Goal: Information Seeking & Learning: Learn about a topic

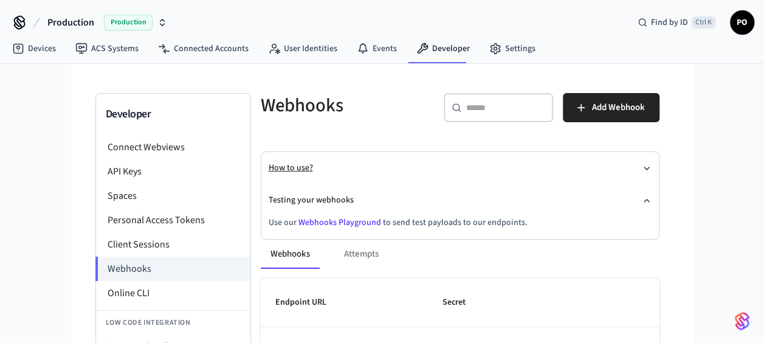
click at [297, 165] on button "How to use?" at bounding box center [460, 168] width 383 height 32
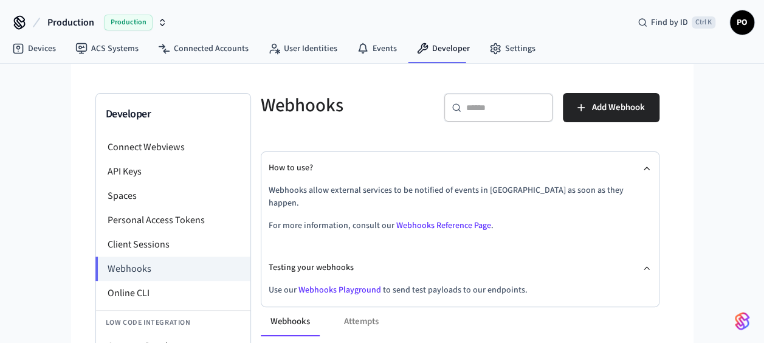
click at [423, 220] on link "Webhooks Reference Page" at bounding box center [443, 226] width 95 height 12
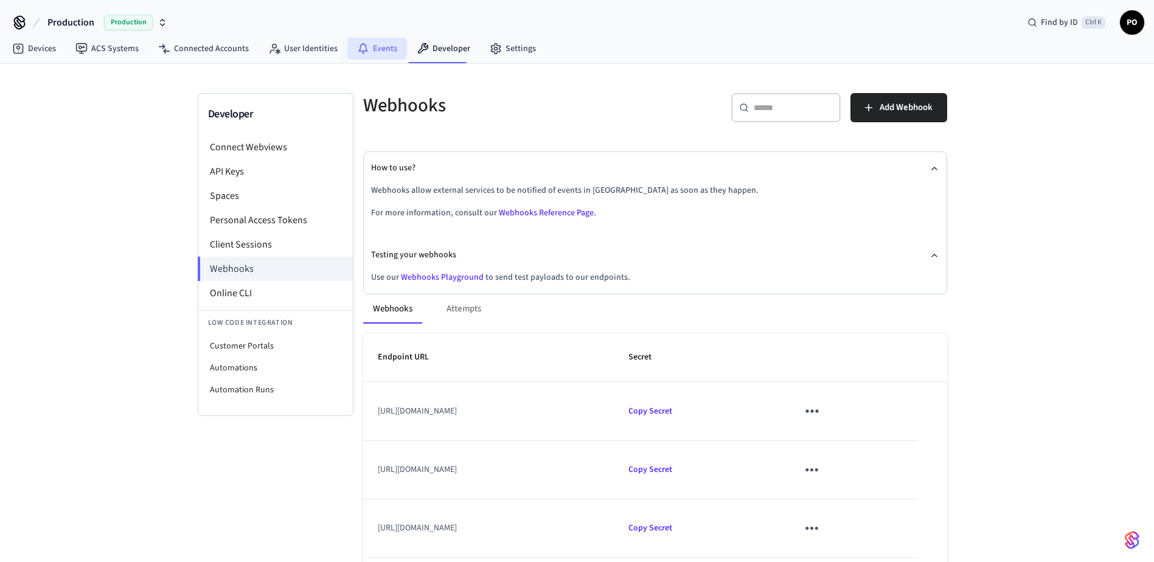
click at [364, 53] on link "Events" at bounding box center [377, 49] width 60 height 22
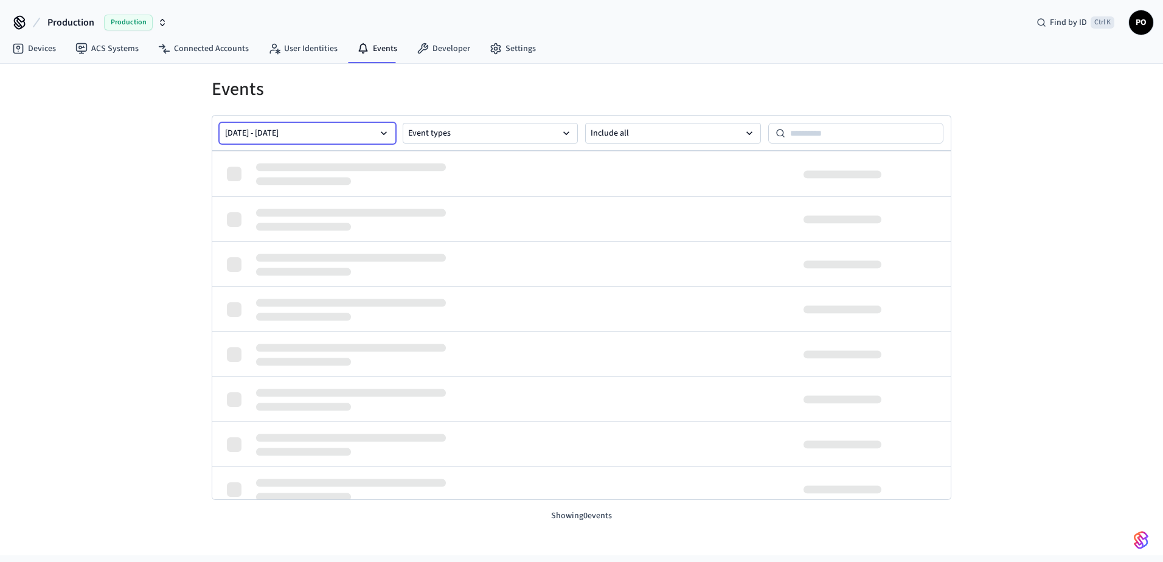
click at [373, 137] on button "[DATE] - [DATE]" at bounding box center [308, 133] width 176 height 21
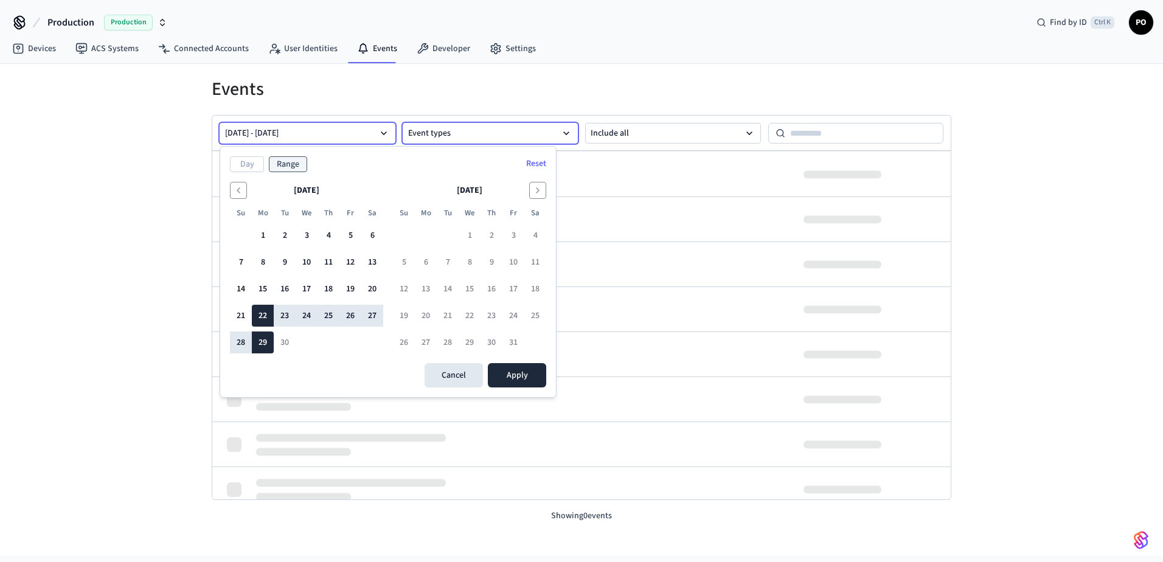
click at [519, 137] on button "Event types" at bounding box center [491, 133] width 176 height 21
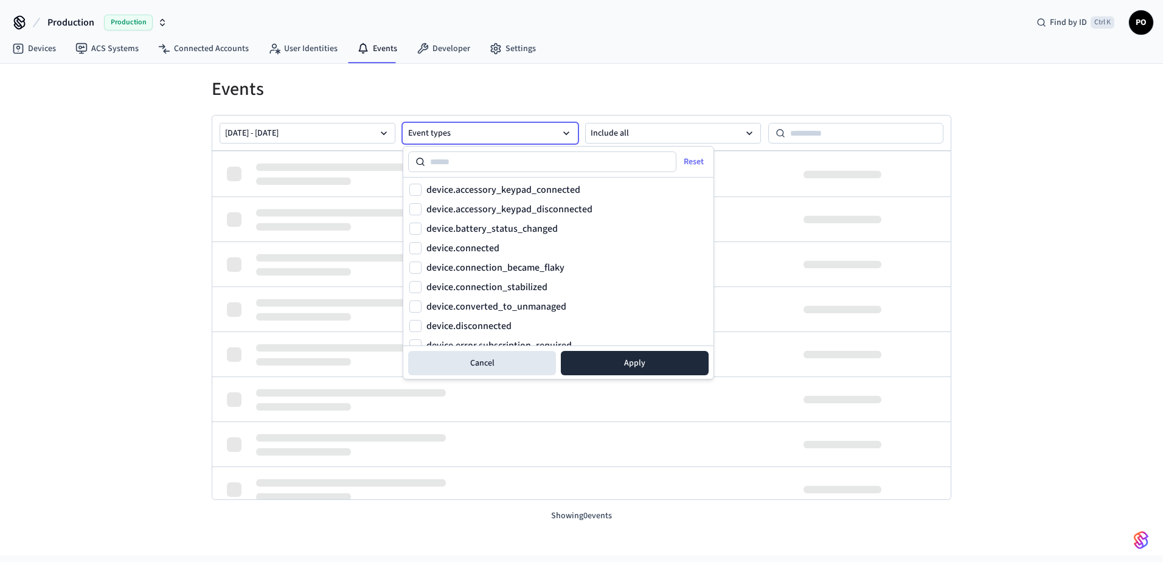
scroll to position [122, 0]
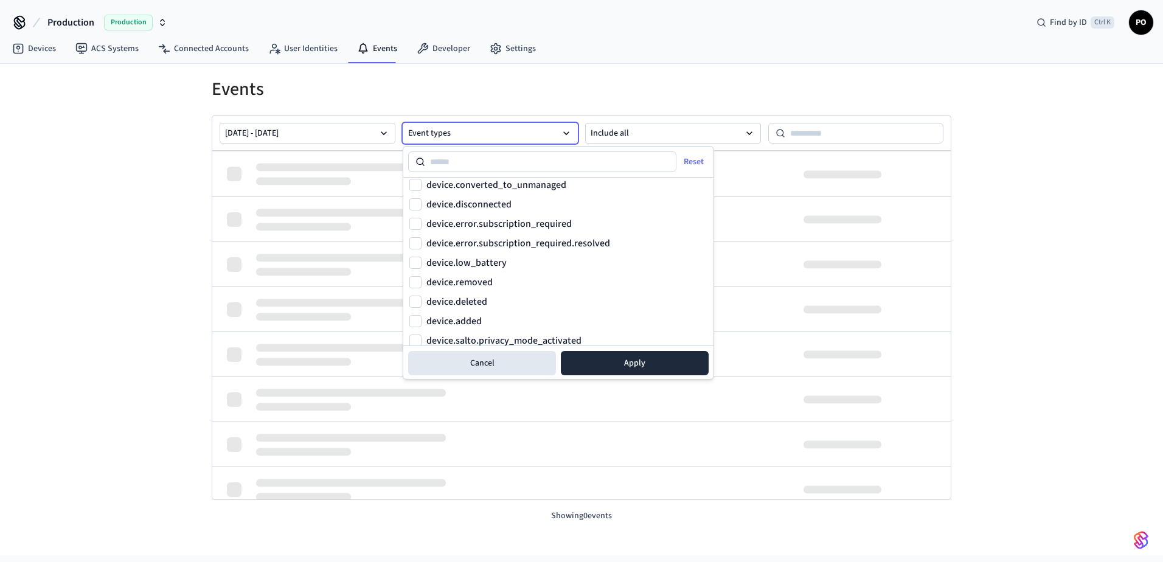
click at [454, 316] on label "device.added" at bounding box center [453, 321] width 55 height 10
click at [421, 315] on button "device.added" at bounding box center [415, 321] width 12 height 12
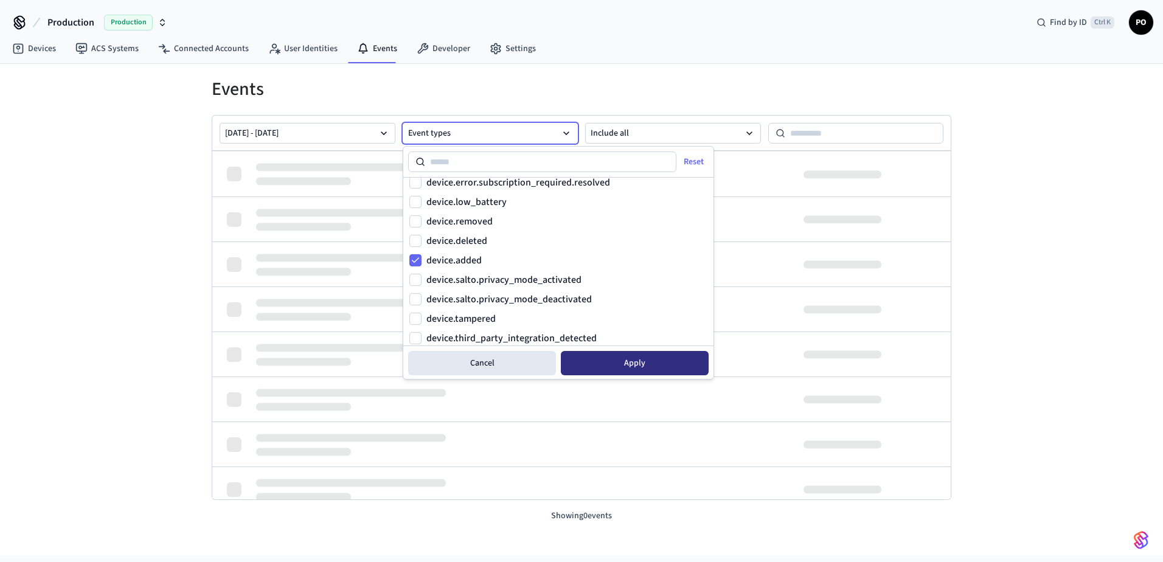
click at [640, 342] on button "Apply" at bounding box center [635, 363] width 148 height 24
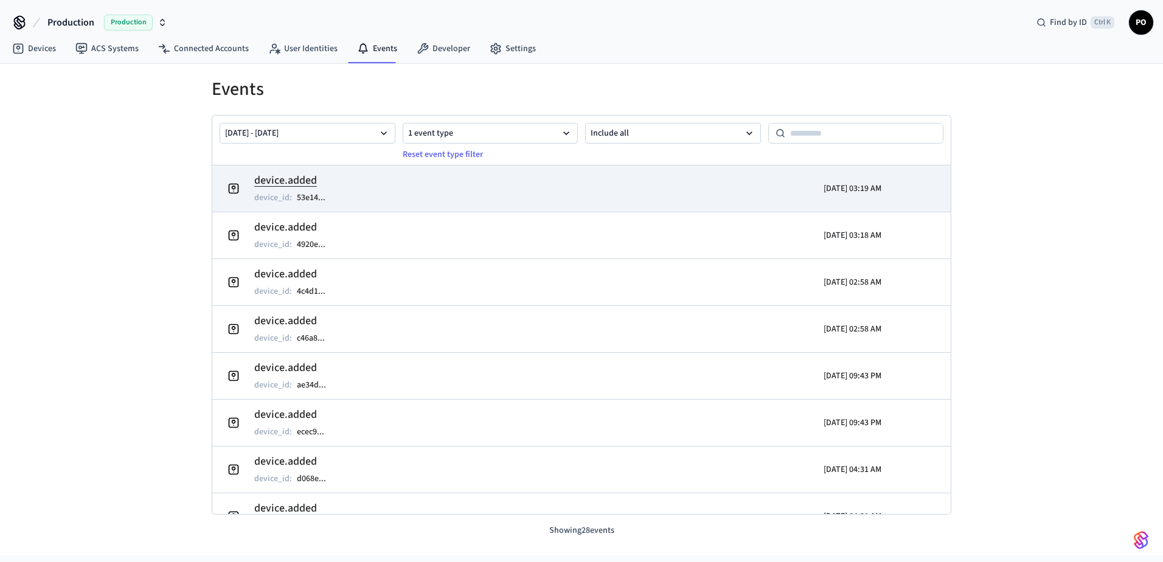
click at [349, 192] on td "device.added device_id : 53e14 ..." at bounding box center [461, 188] width 479 height 34
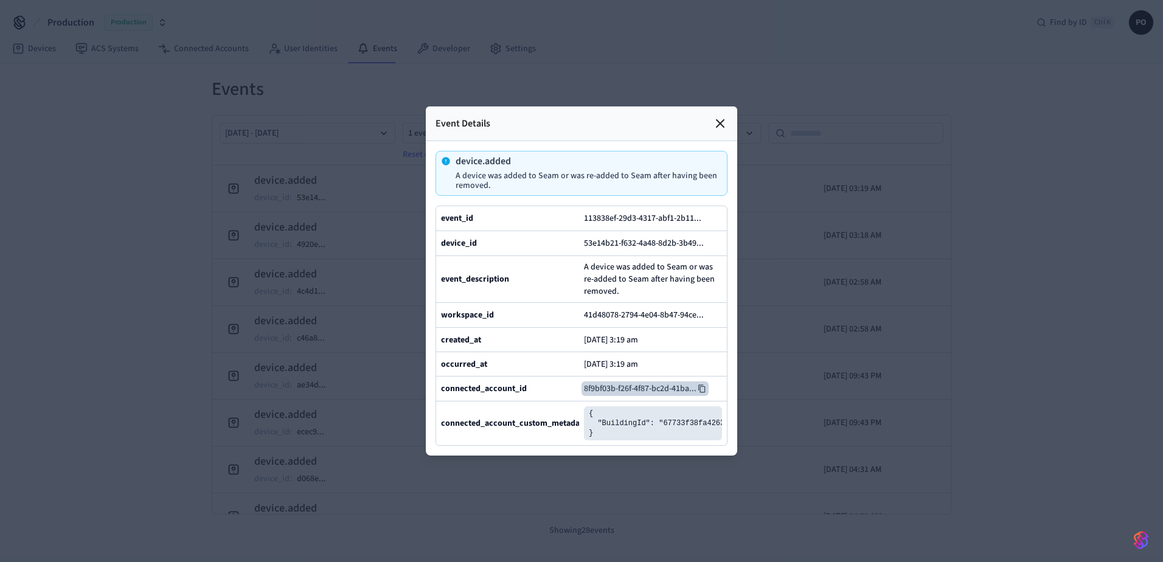
click at [703, 342] on icon at bounding box center [701, 388] width 9 height 9
click at [710, 239] on icon at bounding box center [709, 243] width 9 height 9
click at [711, 239] on icon at bounding box center [709, 243] width 9 height 9
click at [702, 342] on icon at bounding box center [701, 388] width 9 height 9
click at [707, 215] on icon at bounding box center [706, 219] width 7 height 8
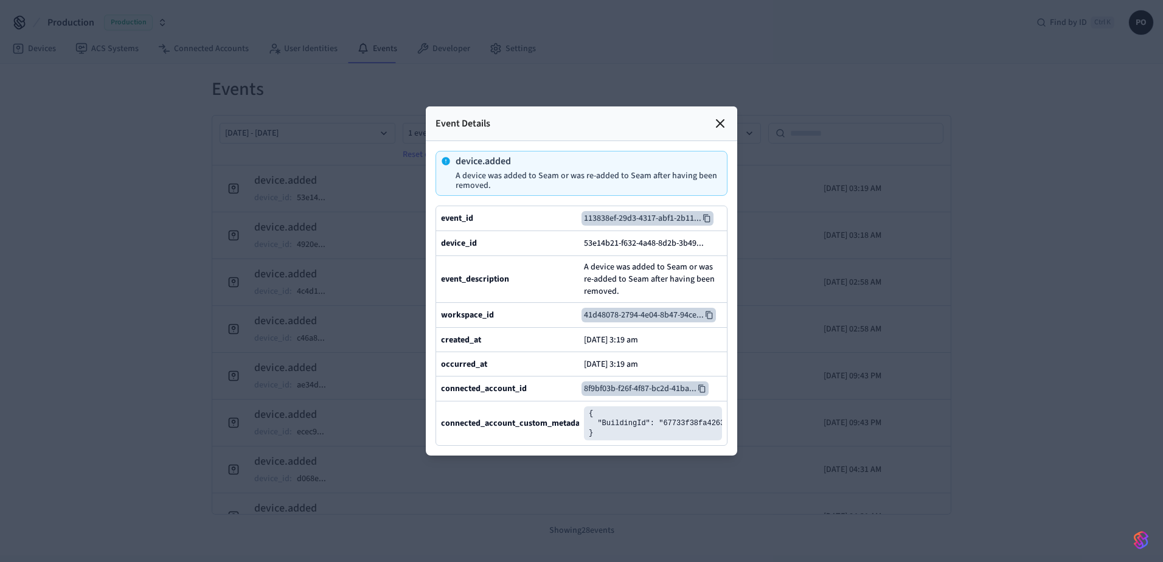
click at [712, 311] on icon at bounding box center [709, 315] width 9 height 9
click at [334, 268] on div at bounding box center [581, 281] width 1163 height 562
click at [718, 120] on icon at bounding box center [719, 123] width 7 height 7
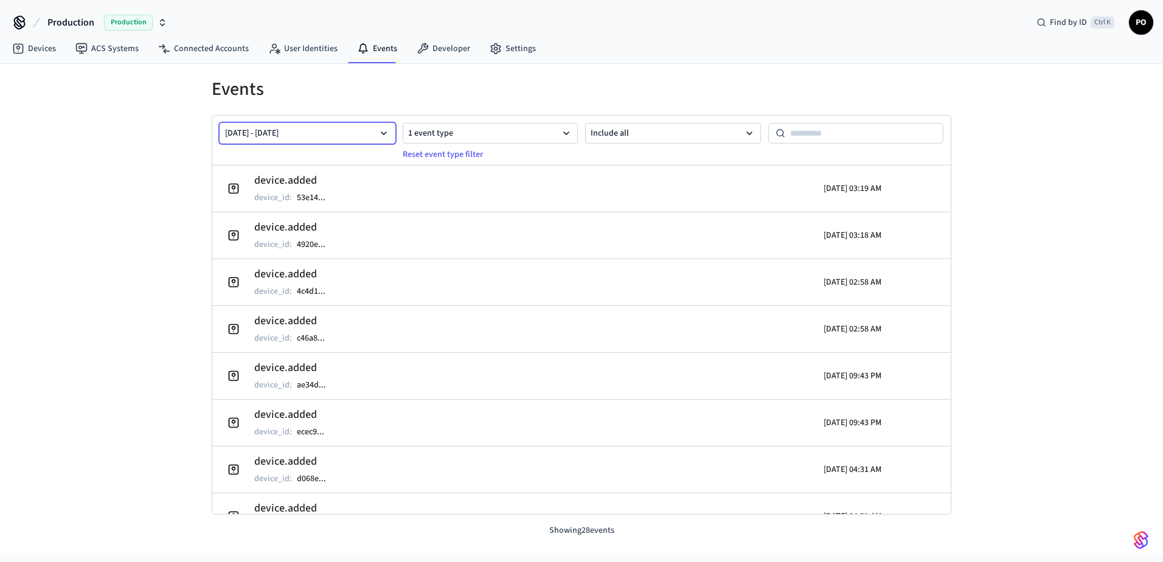
click at [323, 136] on button "[DATE] - [DATE]" at bounding box center [308, 133] width 176 height 21
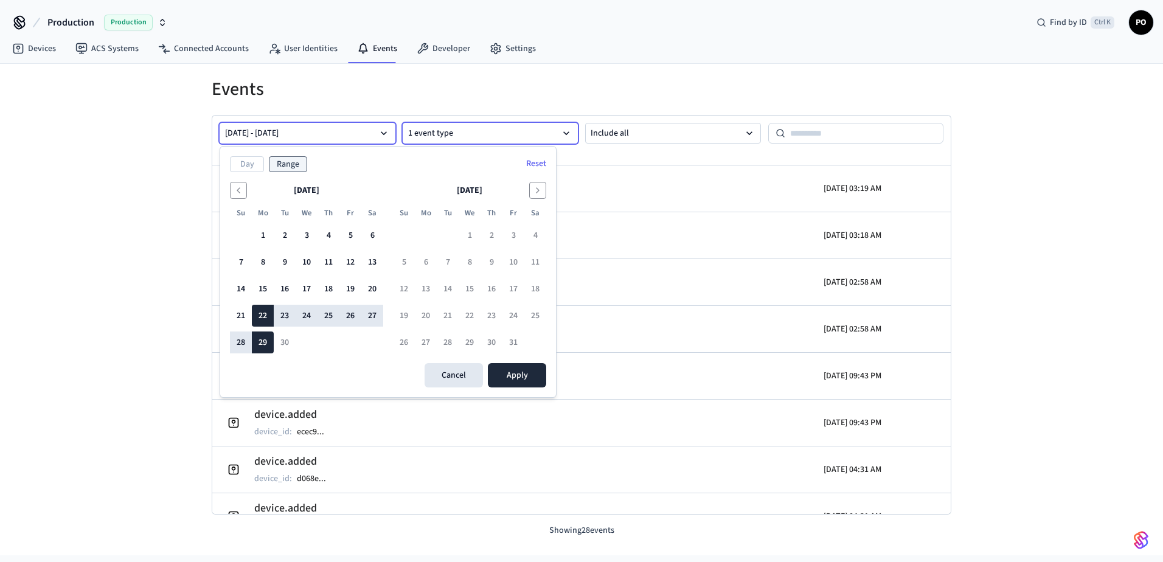
click at [470, 132] on button "1 event type" at bounding box center [491, 133] width 176 height 21
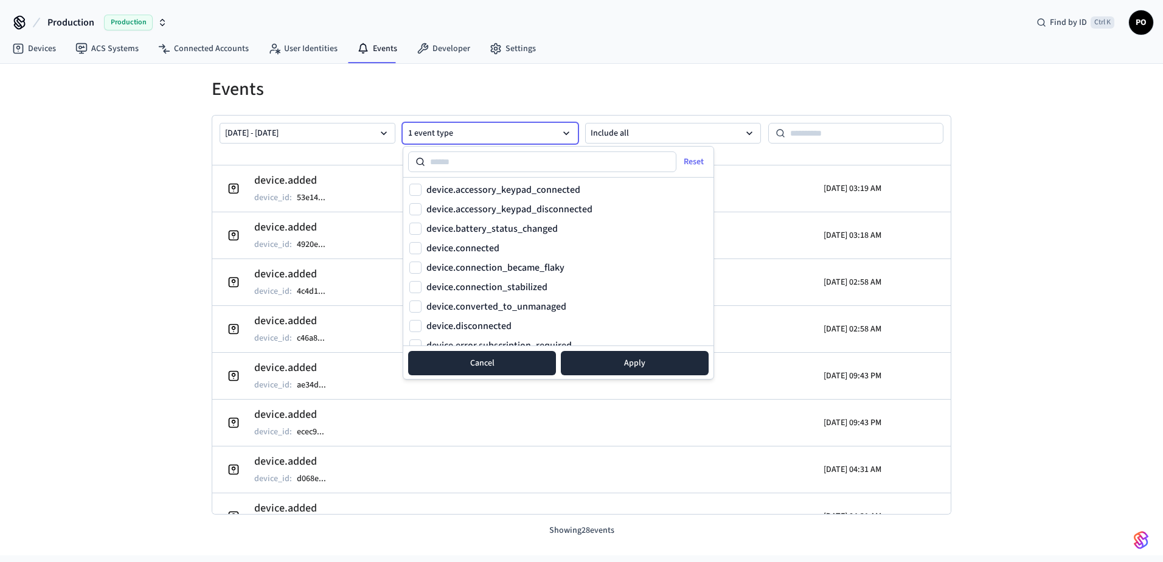
click at [521, 342] on button "Cancel" at bounding box center [482, 363] width 148 height 24
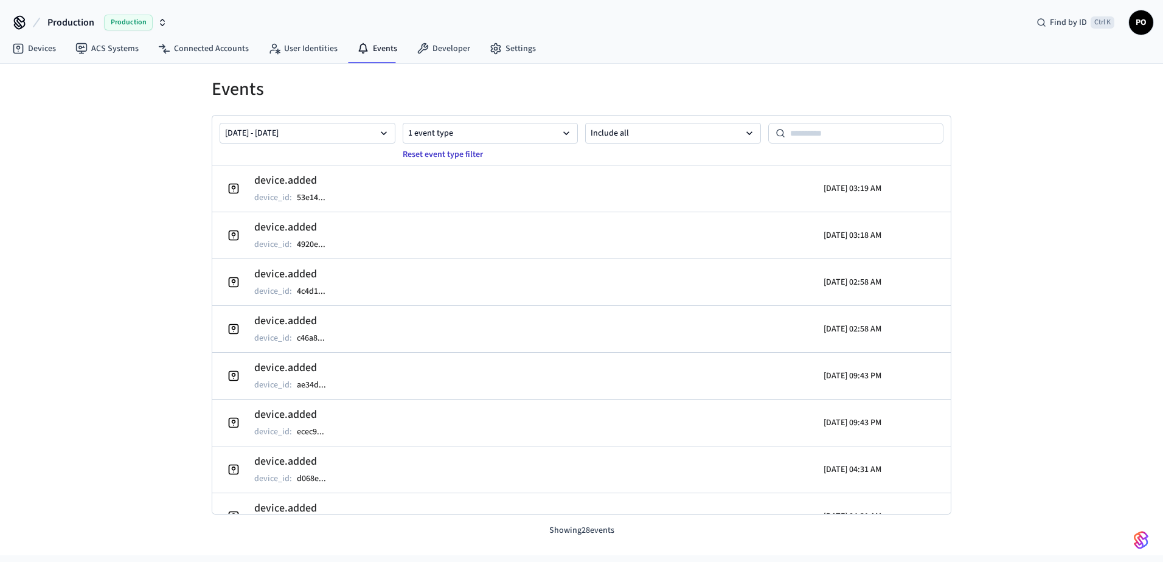
click at [476, 157] on button "Reset event type filter" at bounding box center [442, 154] width 95 height 19
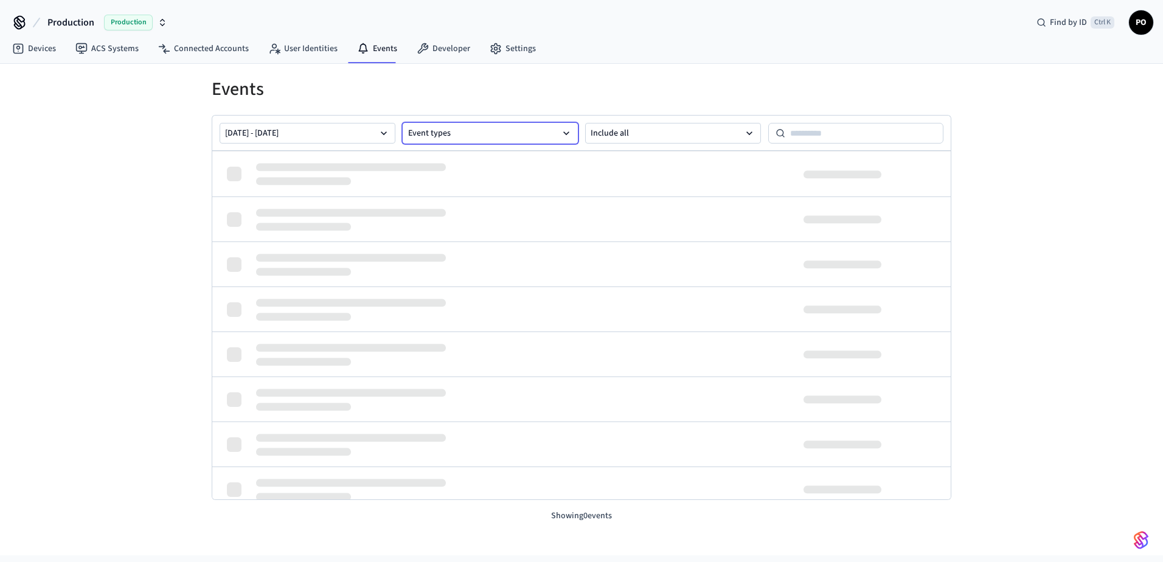
click at [490, 135] on button "Event types" at bounding box center [491, 133] width 176 height 21
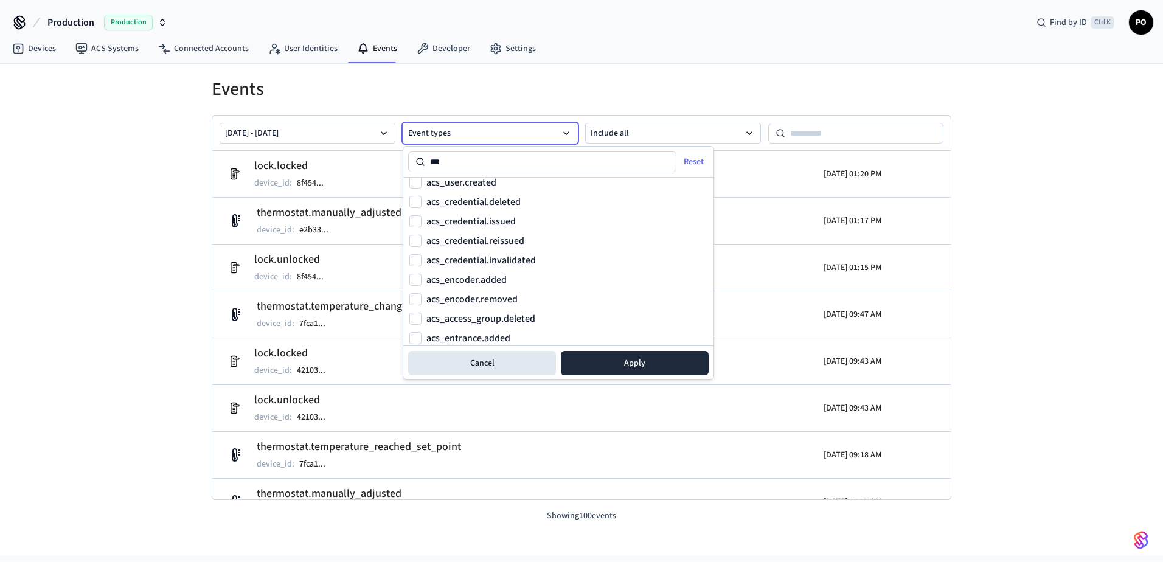
scroll to position [109, 0]
type input "***"
click at [488, 316] on label "acs_entrance.added" at bounding box center [468, 314] width 84 height 10
click at [421, 316] on button "acs_entrance.added" at bounding box center [415, 314] width 12 height 12
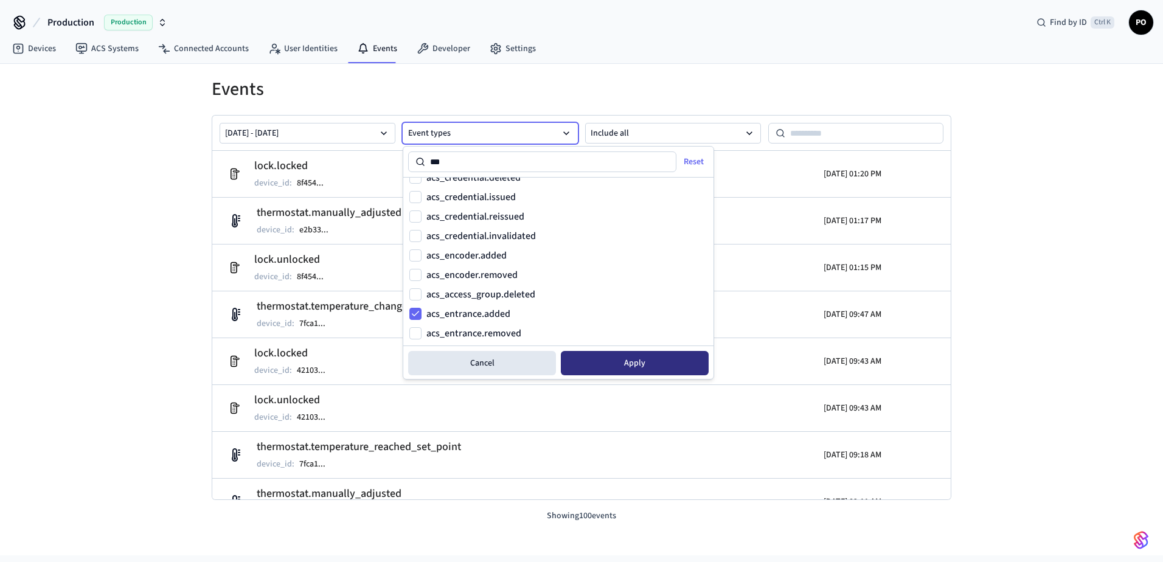
click at [595, 342] on button "Apply" at bounding box center [635, 363] width 148 height 24
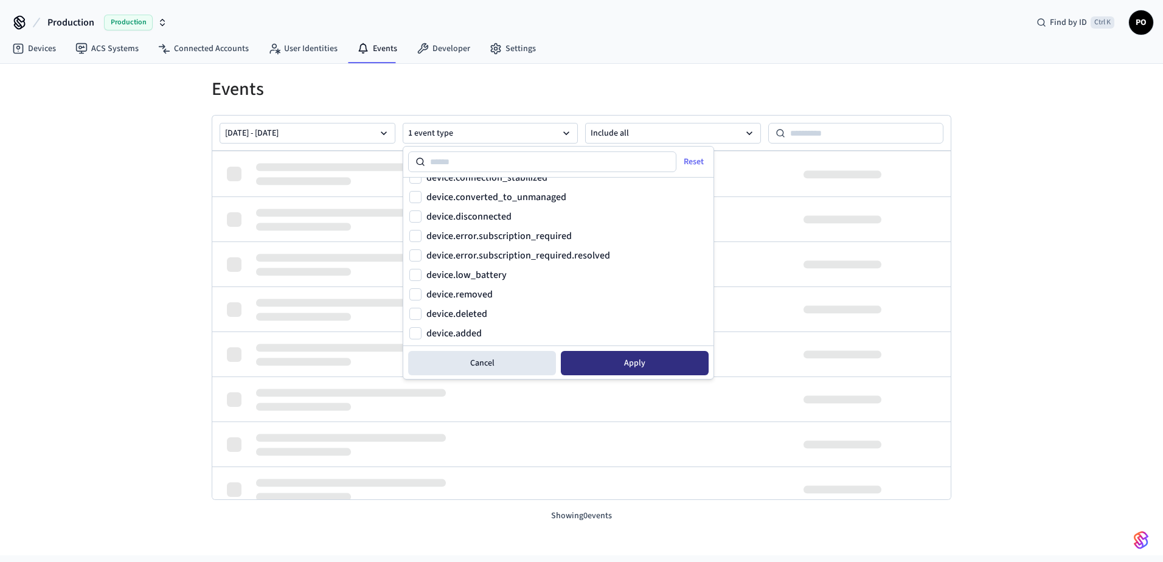
scroll to position [1024, 0]
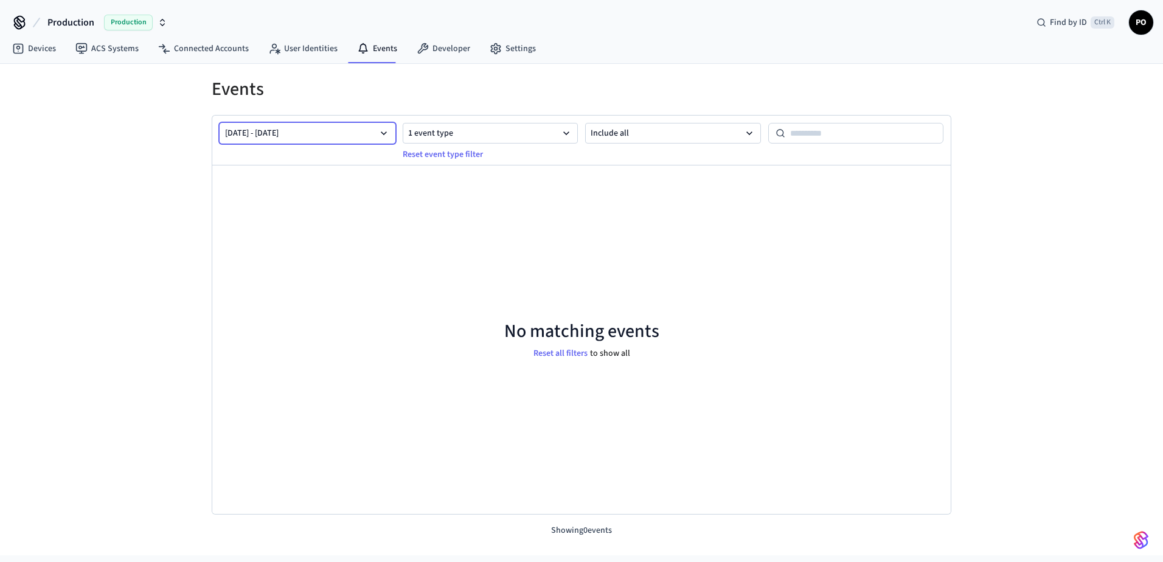
click at [382, 130] on icon "button" at bounding box center [384, 133] width 12 height 12
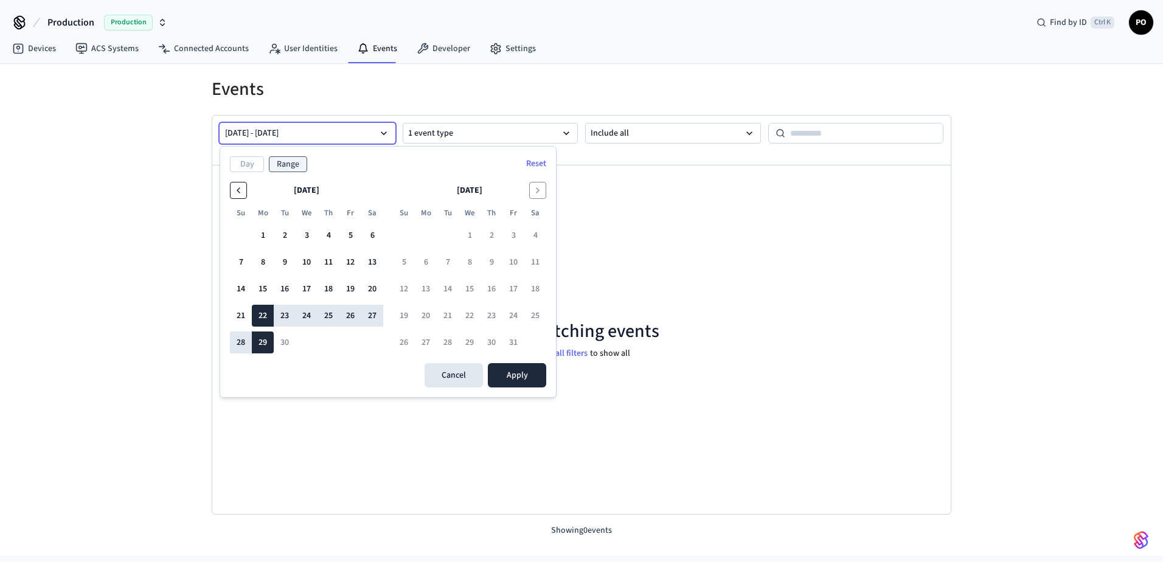
click at [236, 193] on icon "Go to the Previous Month" at bounding box center [239, 190] width 10 height 10
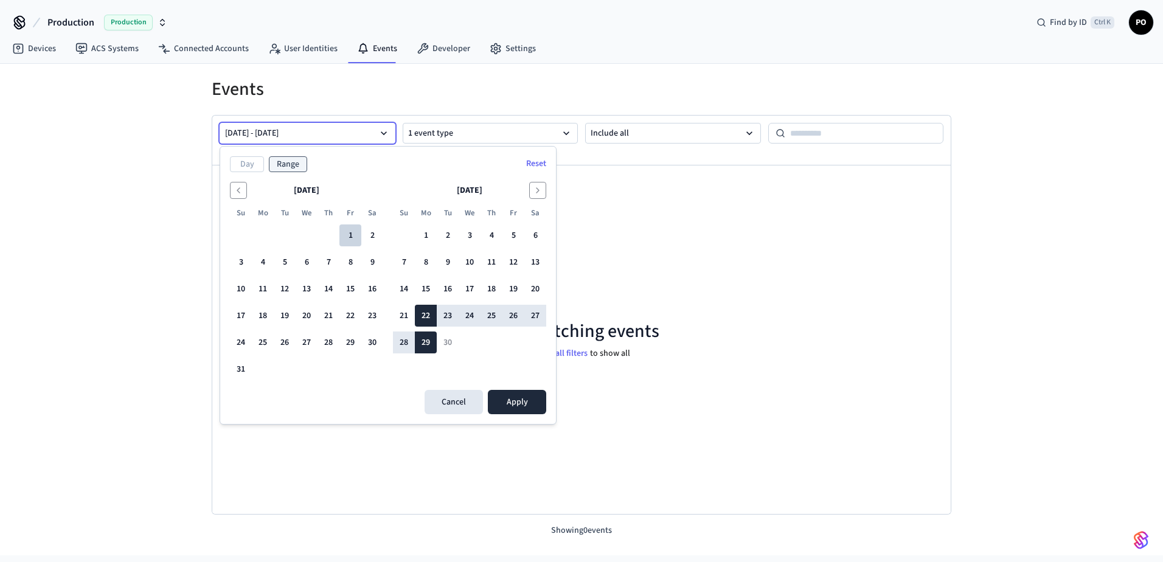
click at [349, 237] on button "1" at bounding box center [350, 235] width 22 height 22
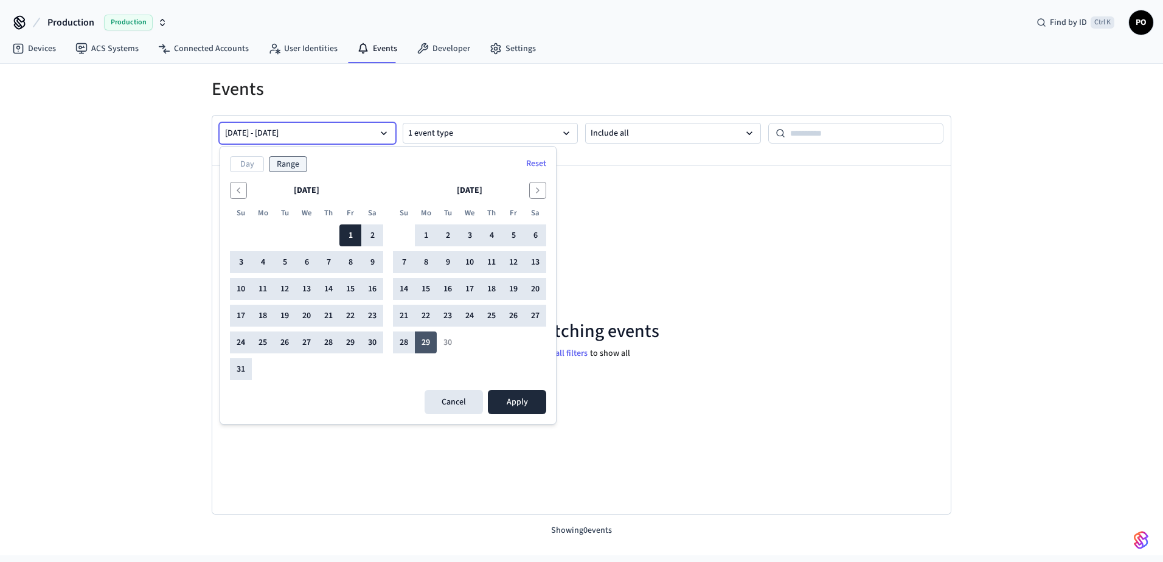
click at [431, 342] on button "29" at bounding box center [426, 342] width 22 height 22
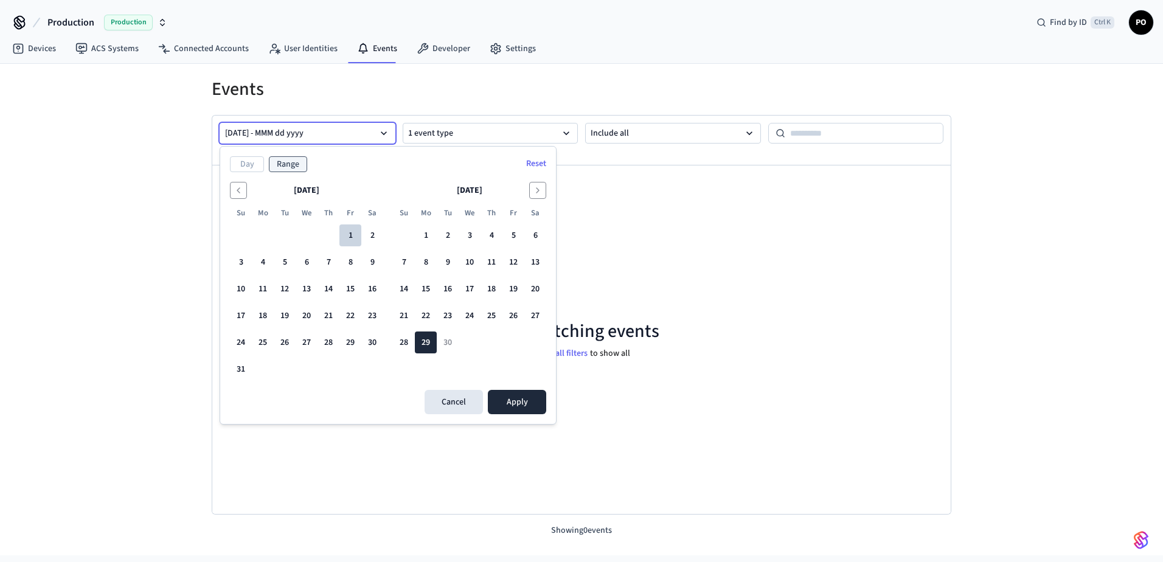
click at [353, 237] on button "1" at bounding box center [350, 235] width 22 height 22
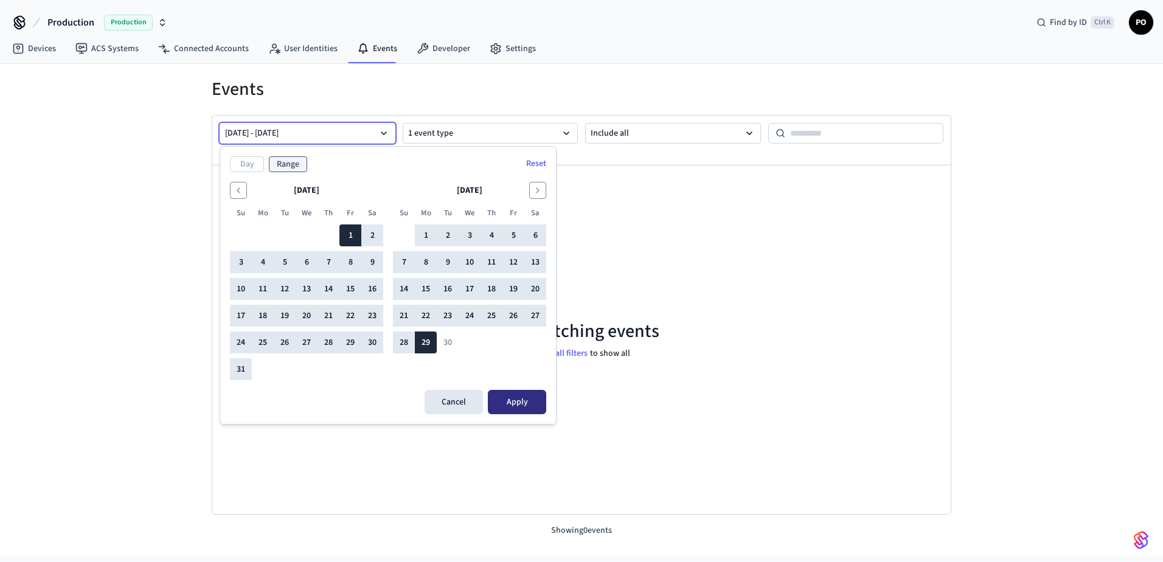
click at [519, 342] on button "Apply" at bounding box center [517, 402] width 58 height 24
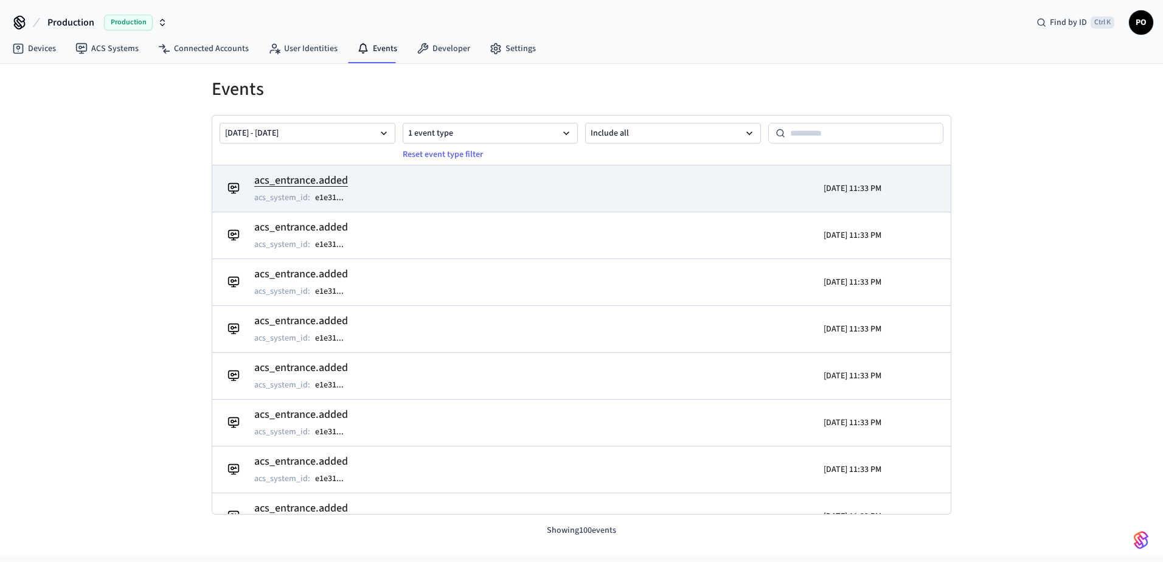
click at [300, 180] on h2 "acs_entrance.added" at bounding box center [305, 180] width 102 height 17
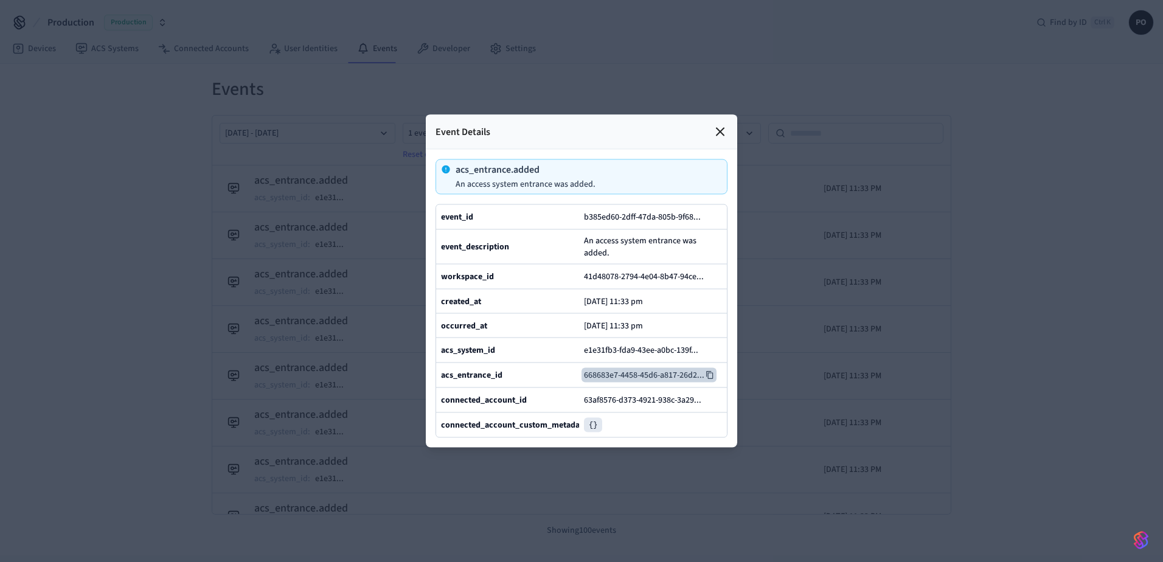
click at [713, 342] on icon at bounding box center [709, 375] width 9 height 9
click at [712, 342] on icon at bounding box center [709, 375] width 9 height 9
click at [703, 342] on icon at bounding box center [703, 350] width 7 height 8
click at [710, 342] on icon at bounding box center [706, 400] width 9 height 9
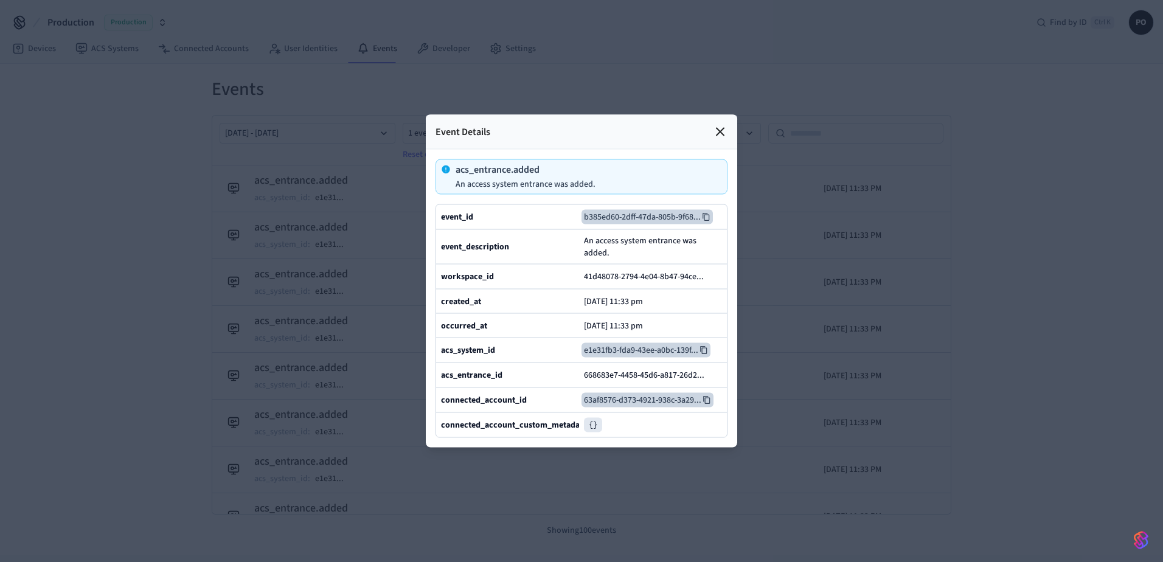
click at [705, 213] on icon at bounding box center [705, 217] width 7 height 8
click at [709, 272] on icon at bounding box center [709, 276] width 9 height 9
click at [257, 77] on div at bounding box center [581, 281] width 1163 height 562
click at [704, 342] on icon at bounding box center [703, 350] width 7 height 8
click at [706, 342] on icon at bounding box center [703, 350] width 9 height 9
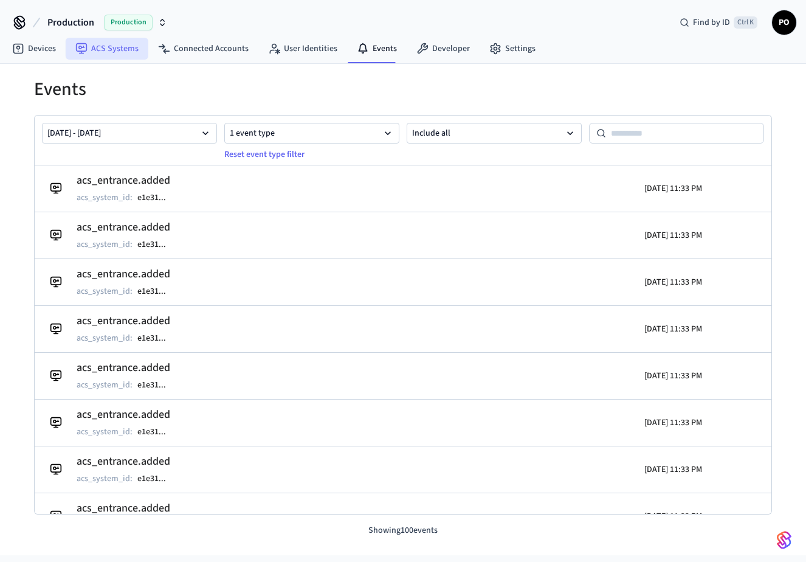
click at [107, 54] on link "ACS Systems" at bounding box center [107, 49] width 83 height 22
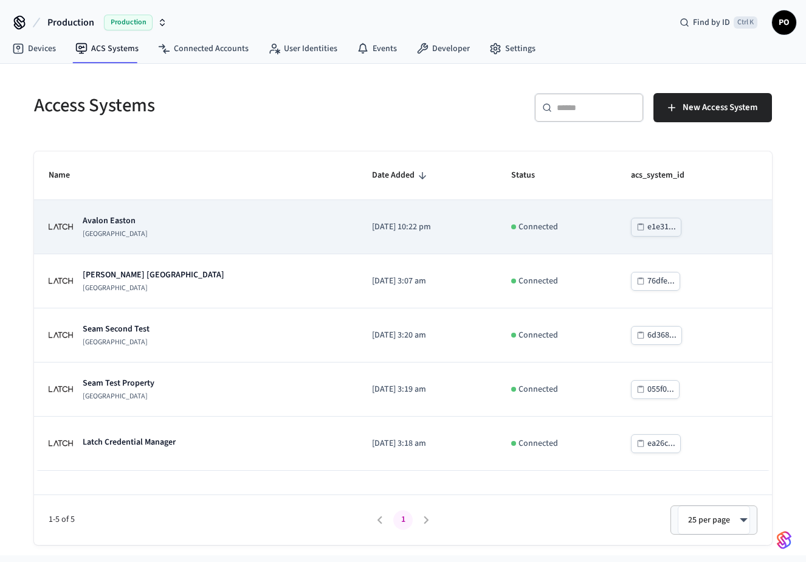
click at [192, 241] on td "Avalon Easton Latch Building" at bounding box center [196, 227] width 324 height 54
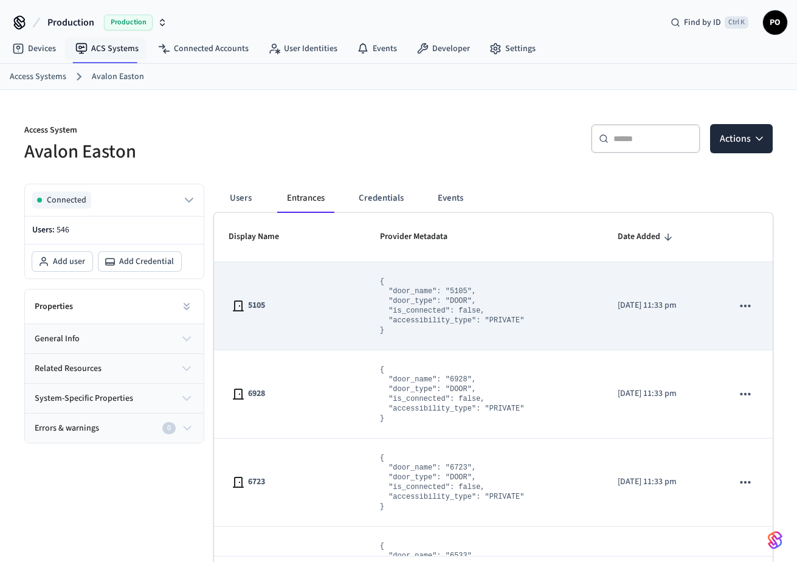
click at [457, 313] on pre "{ "door_name": "5105", "door_type": "DOOR", "is_connected": false, "accessibili…" at bounding box center [452, 306] width 145 height 58
click at [738, 304] on icon "sticky table" at bounding box center [746, 306] width 16 height 16
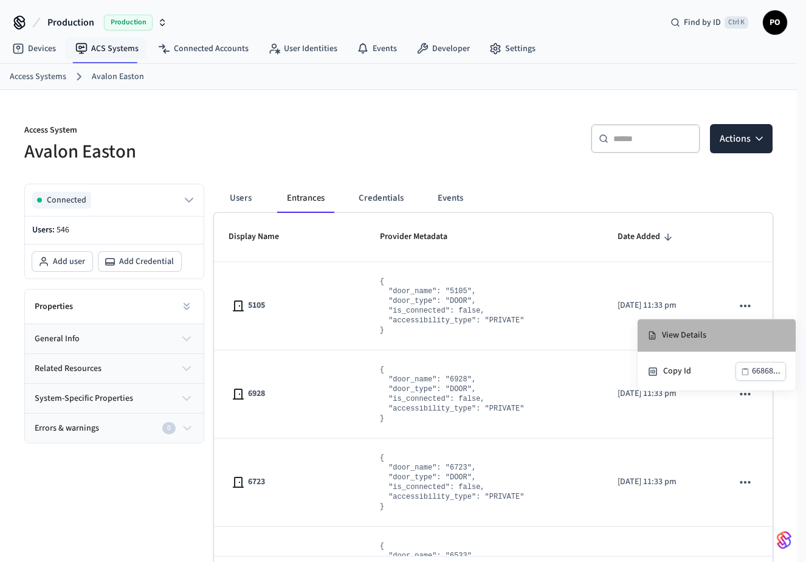
click at [725, 330] on li "View Details" at bounding box center [717, 335] width 158 height 33
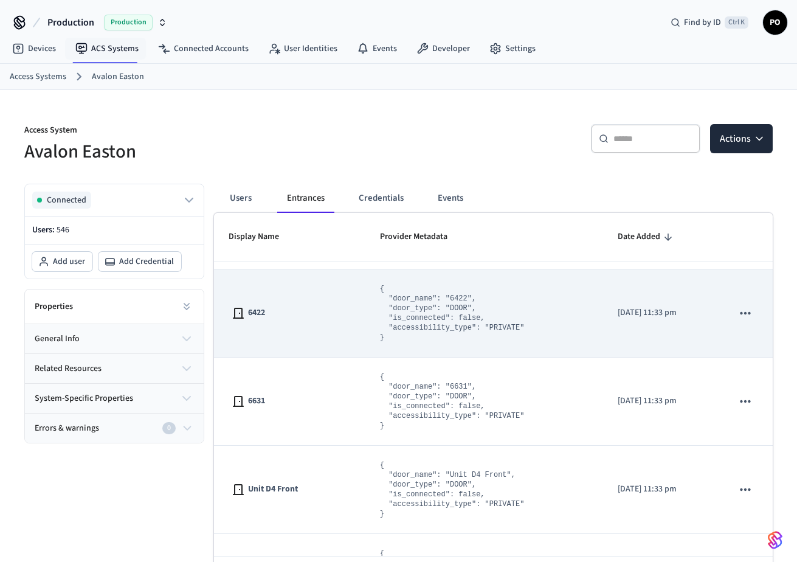
scroll to position [243, 0]
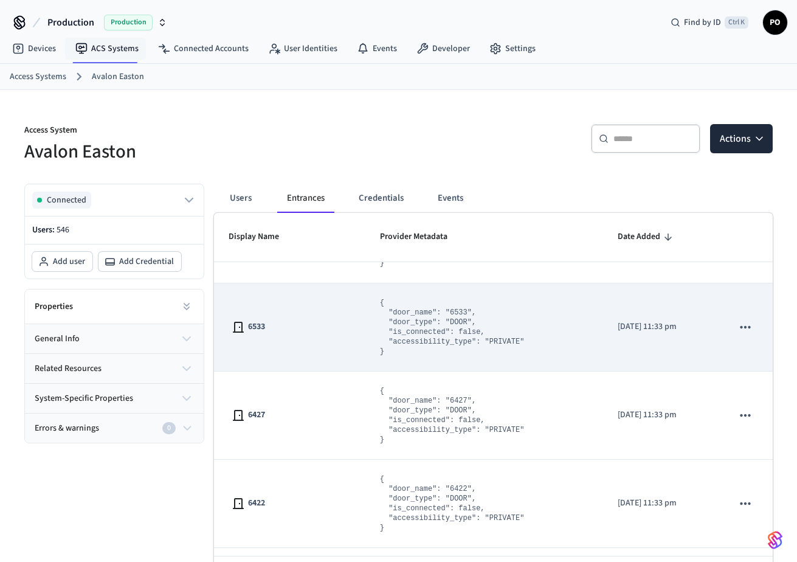
click at [738, 323] on icon "sticky table" at bounding box center [746, 327] width 16 height 16
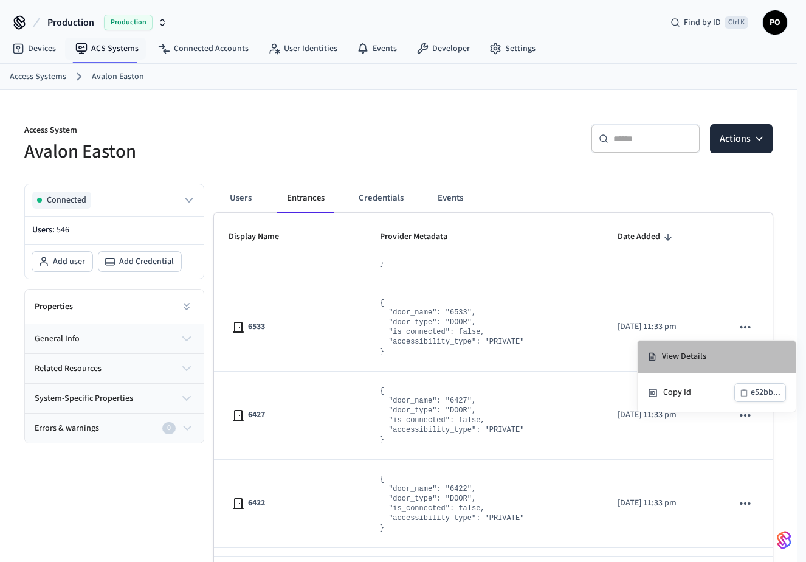
click at [676, 355] on li "View Details" at bounding box center [717, 357] width 158 height 33
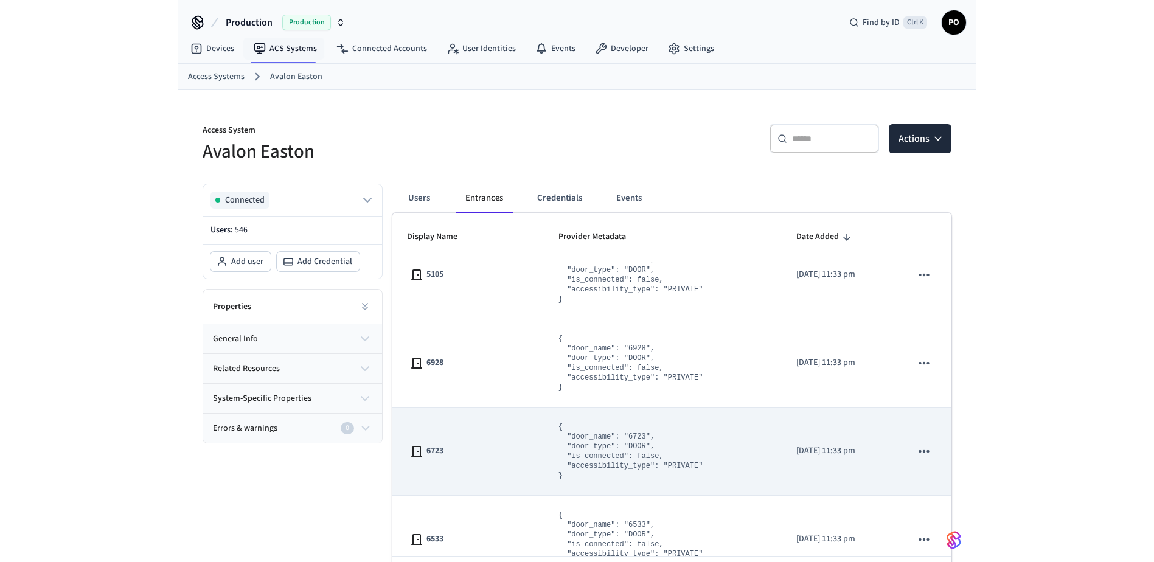
scroll to position [0, 0]
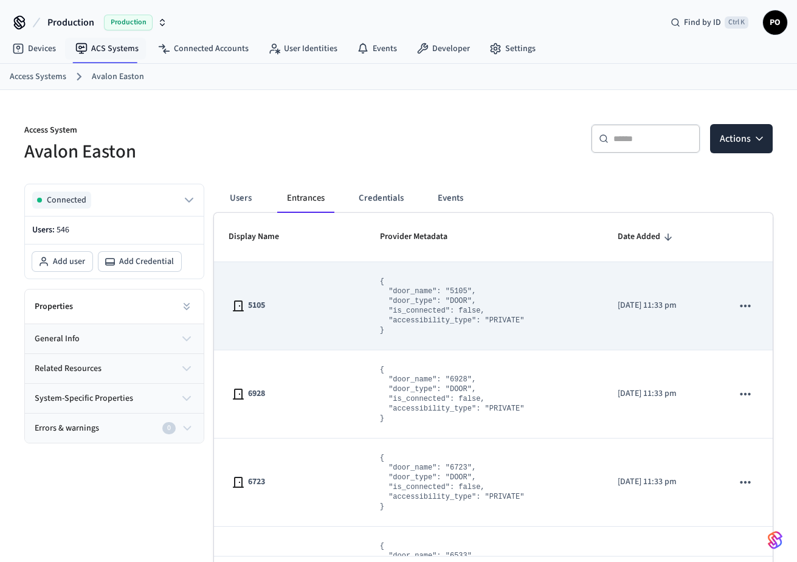
click at [738, 308] on icon "sticky table" at bounding box center [746, 306] width 16 height 16
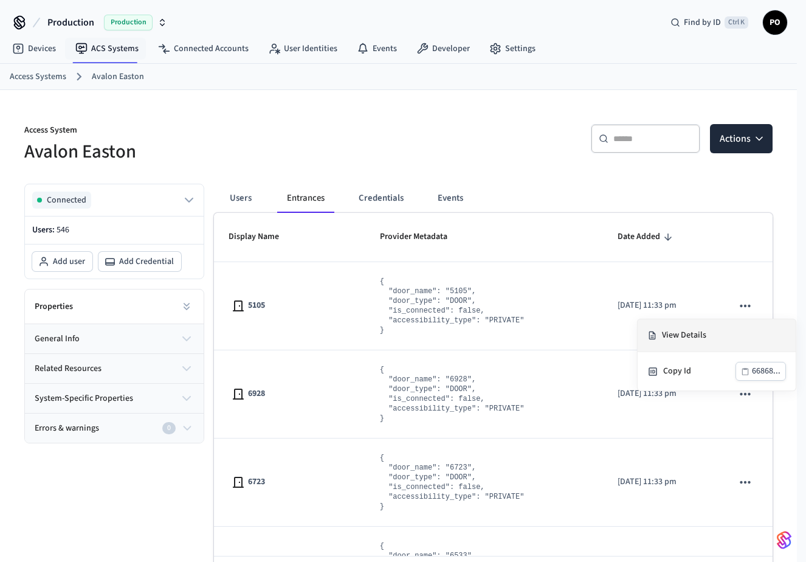
click at [671, 334] on li "View Details" at bounding box center [717, 335] width 158 height 33
